Goal: Find specific page/section

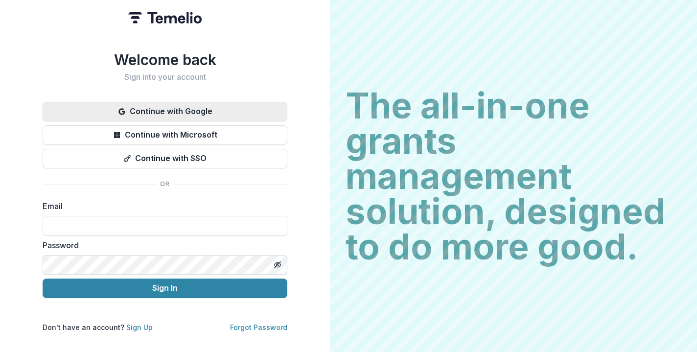
click at [230, 108] on button "Continue with Google" at bounding box center [165, 112] width 245 height 20
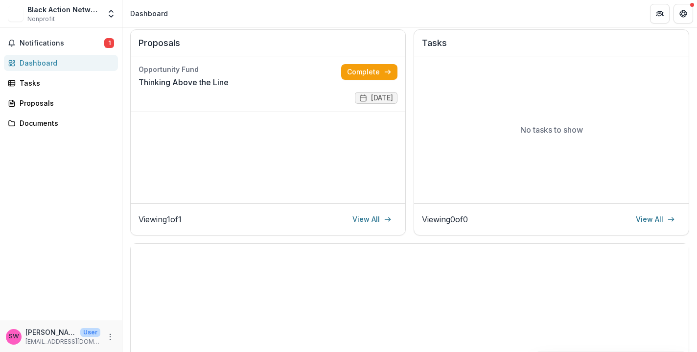
scroll to position [165, 0]
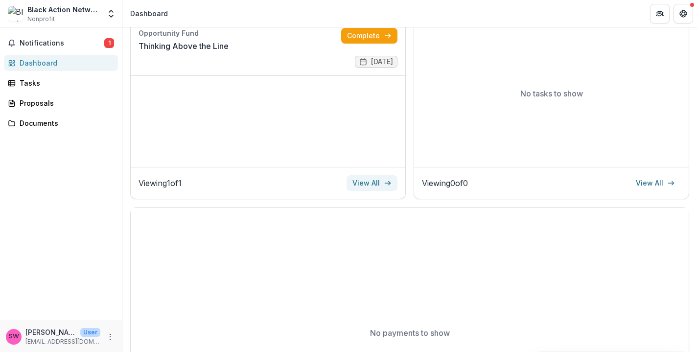
click at [380, 183] on link "View All" at bounding box center [372, 183] width 51 height 16
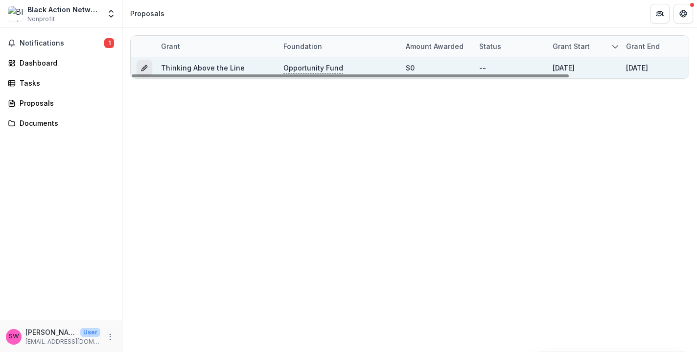
click at [142, 66] on icon "Grant 4897cdcc-3eac-486c-ab83-cd7732af483f" at bounding box center [145, 68] width 8 height 8
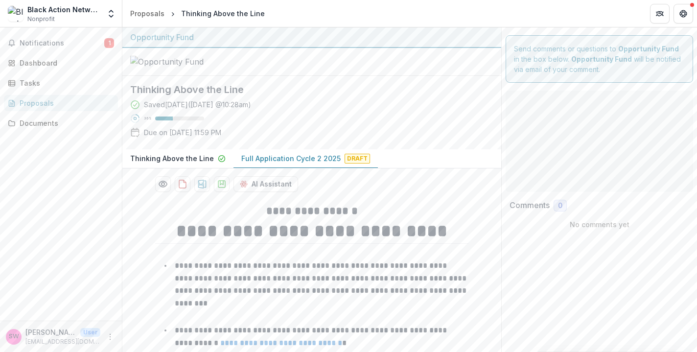
type input "*******"
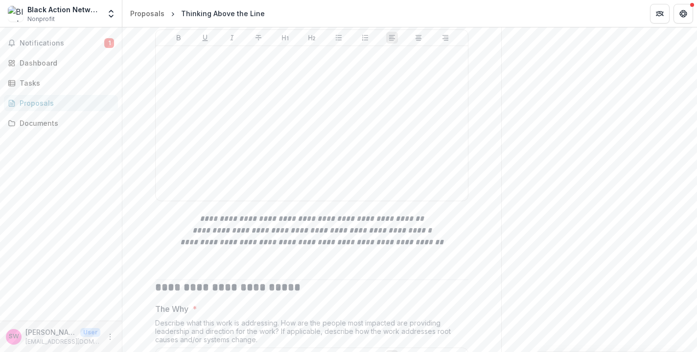
scroll to position [2505, 0]
